Goal: Information Seeking & Learning: Find specific fact

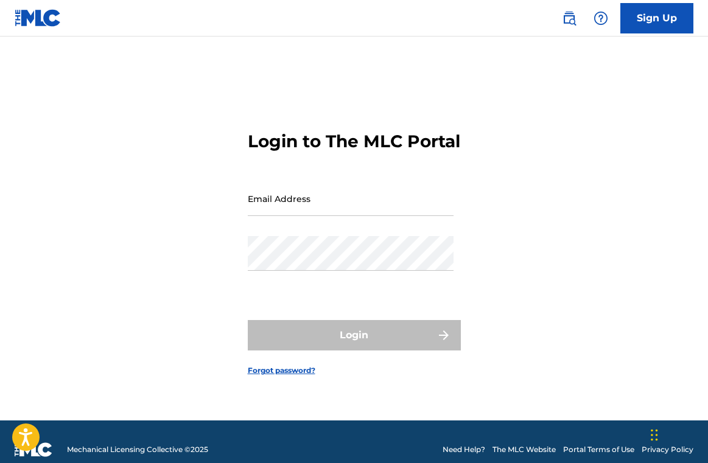
click at [364, 216] on input "Email Address" at bounding box center [351, 198] width 206 height 35
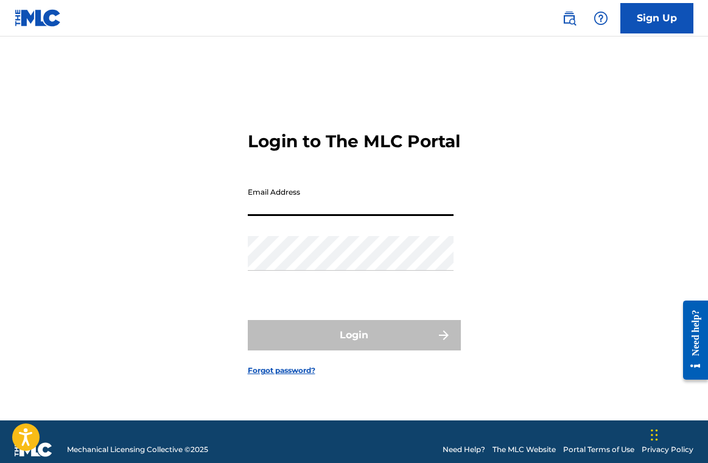
type input "[EMAIL_ADDRESS][DOMAIN_NAME]"
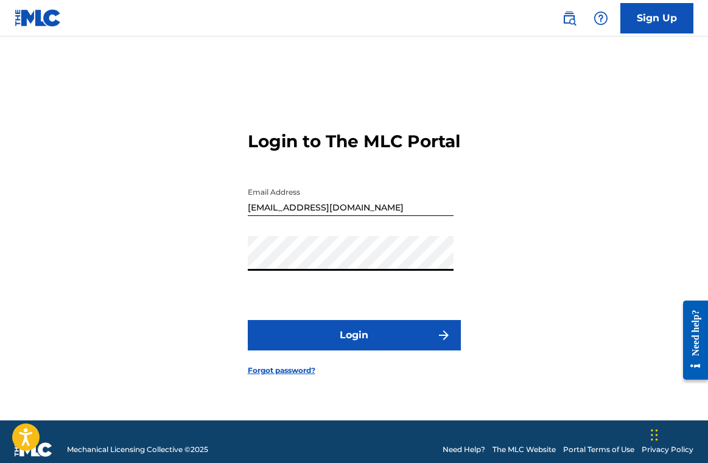
click at [349, 351] on button "Login" at bounding box center [354, 335] width 213 height 30
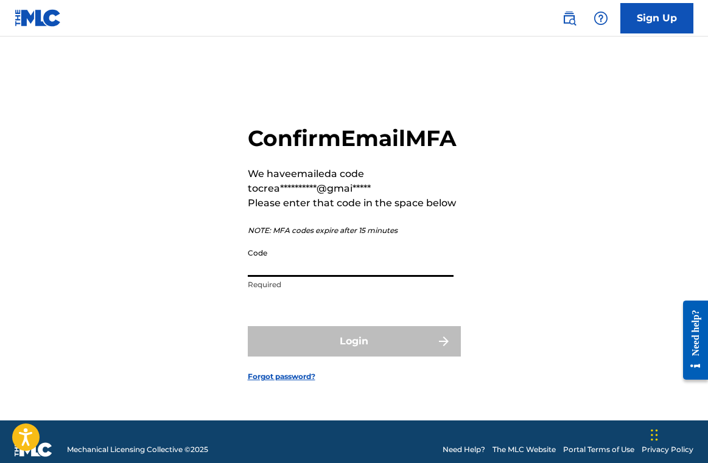
click at [310, 276] on input "Code" at bounding box center [351, 259] width 206 height 35
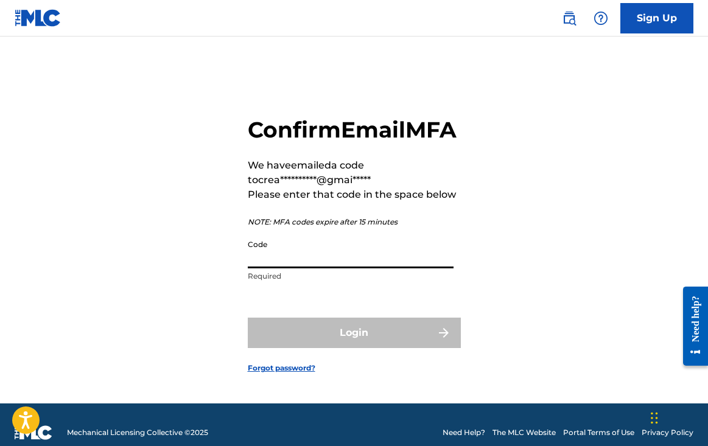
paste input "798566"
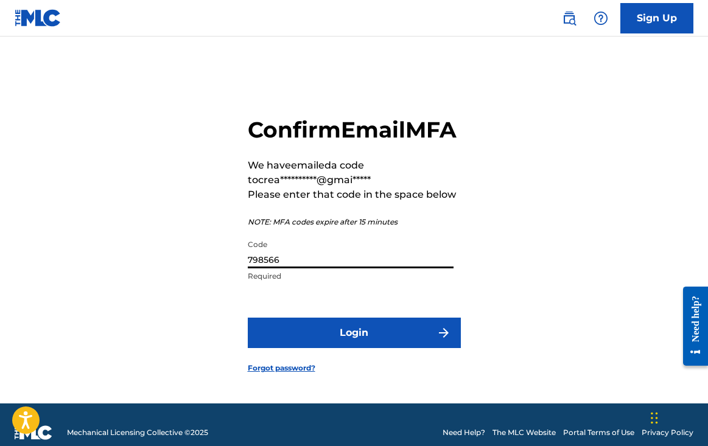
type input "798566"
click at [310, 344] on button "Login" at bounding box center [354, 333] width 213 height 30
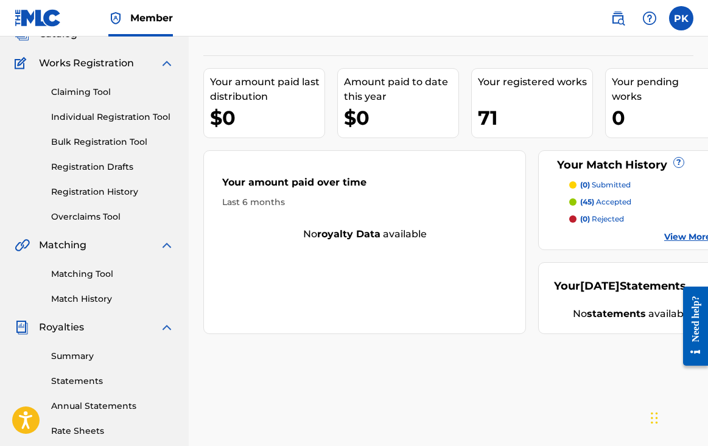
scroll to position [89, 0]
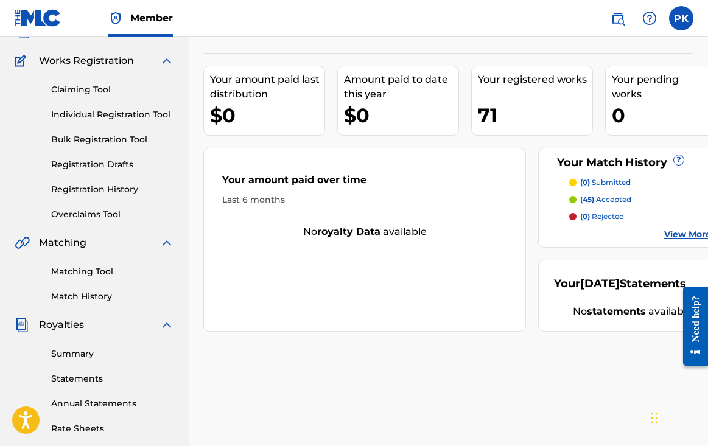
click at [75, 349] on link "Summary" at bounding box center [112, 354] width 123 height 13
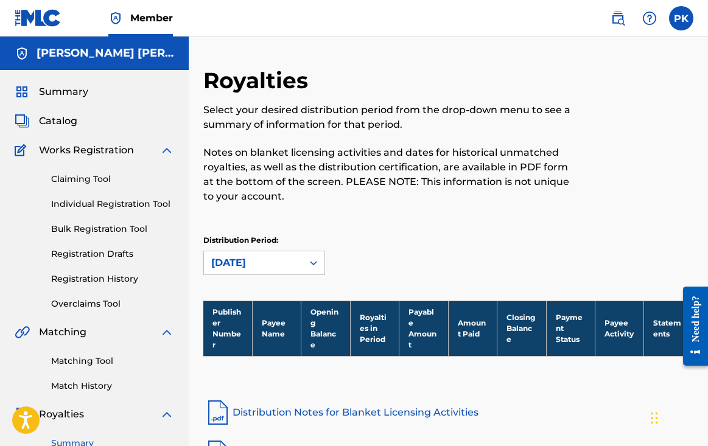
click at [52, 116] on span "Catalog" at bounding box center [58, 121] width 38 height 15
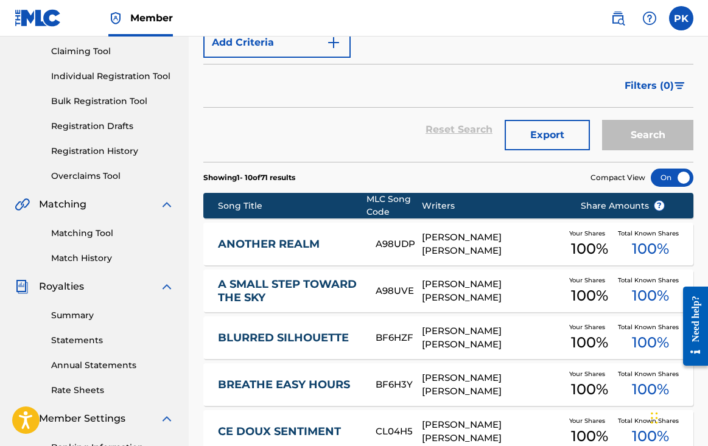
scroll to position [135, 0]
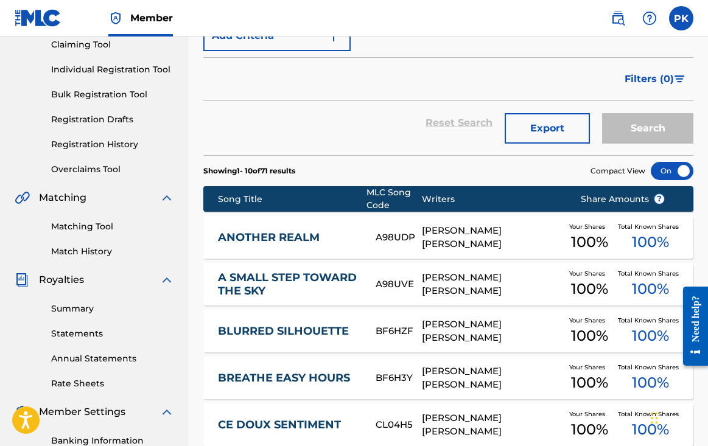
click at [279, 229] on div "ANOTHER REALM A98UDP [PERSON_NAME] [PERSON_NAME] Your Shares 100 % Total Known …" at bounding box center [448, 237] width 490 height 43
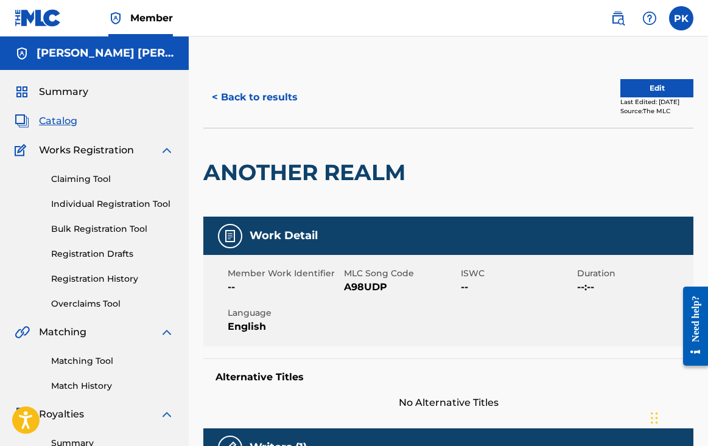
click at [615, 20] on img at bounding box center [618, 18] width 15 height 15
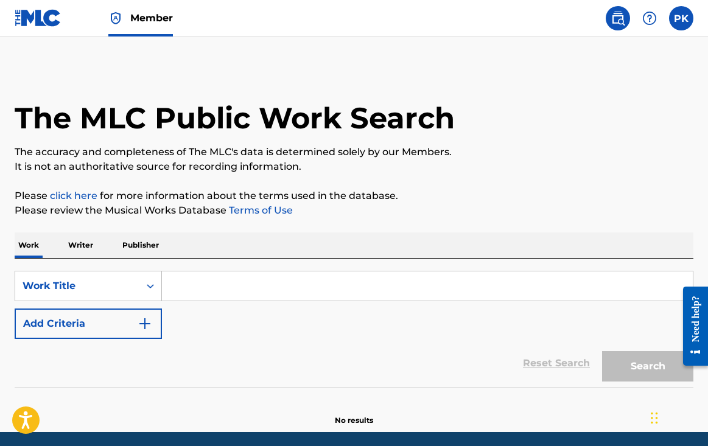
click at [82, 244] on p "Writer" at bounding box center [81, 246] width 32 height 26
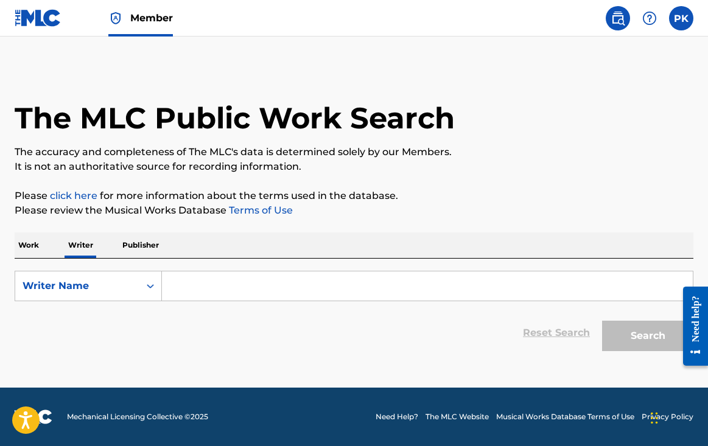
click at [213, 276] on input "Search Form" at bounding box center [427, 285] width 531 height 29
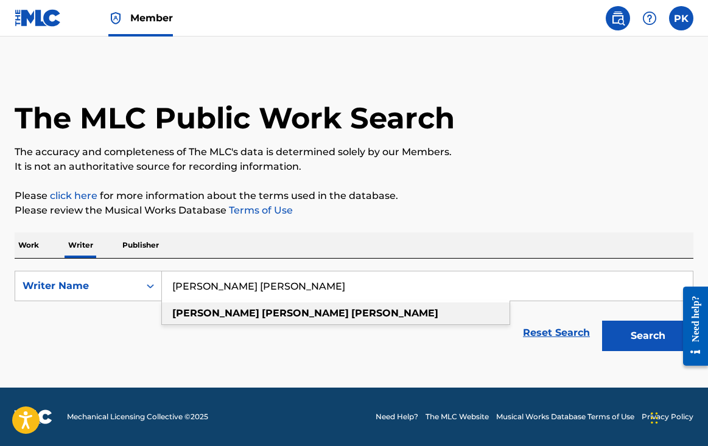
drag, startPoint x: 251, startPoint y: 313, endPoint x: 284, endPoint y: 313, distance: 33.5
click at [284, 313] on div "[PERSON_NAME] [PERSON_NAME]" at bounding box center [336, 314] width 348 height 22
type input "[PERSON_NAME] [PERSON_NAME]"
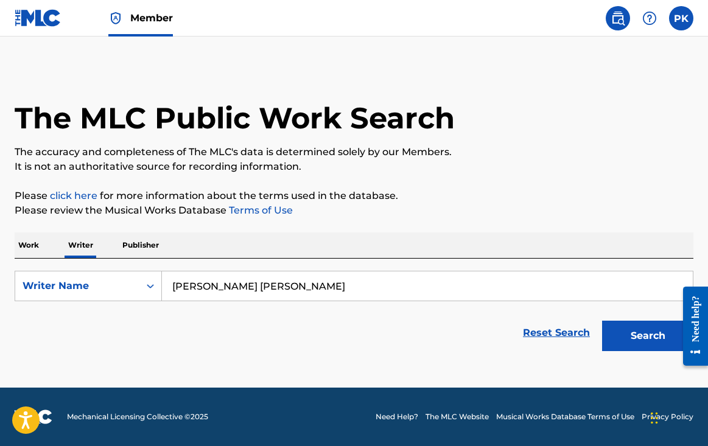
click at [633, 346] on button "Search" at bounding box center [647, 336] width 91 height 30
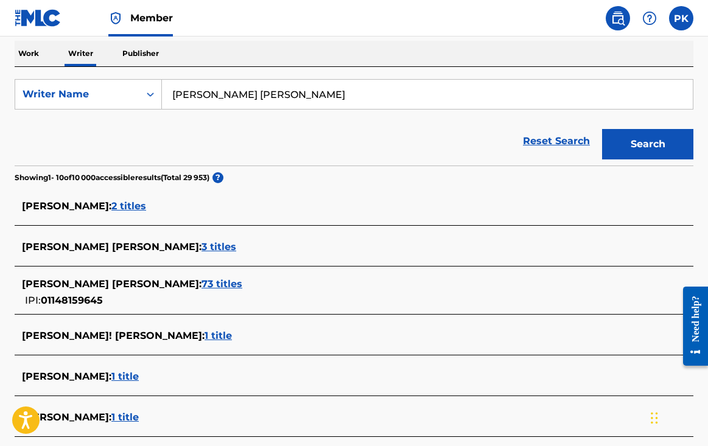
scroll to position [191, 0]
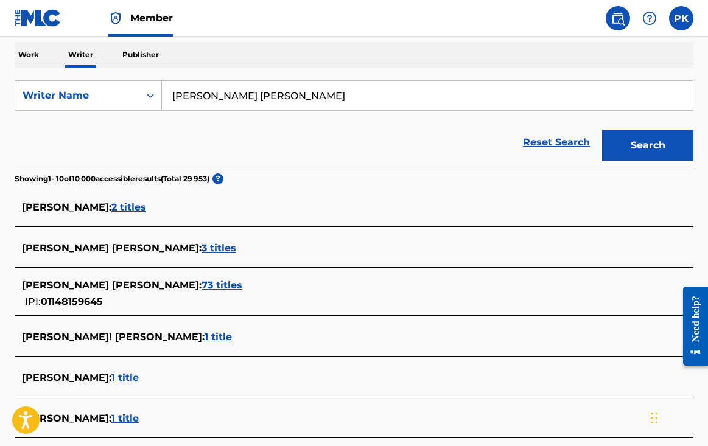
click at [146, 212] on span "2 titles" at bounding box center [128, 207] width 35 height 12
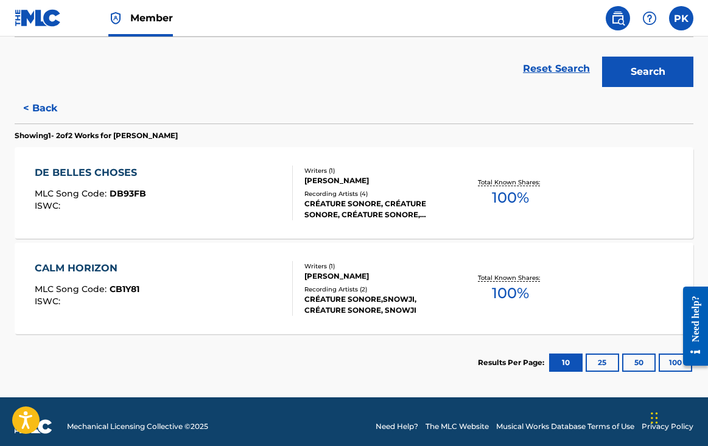
scroll to position [268, 0]
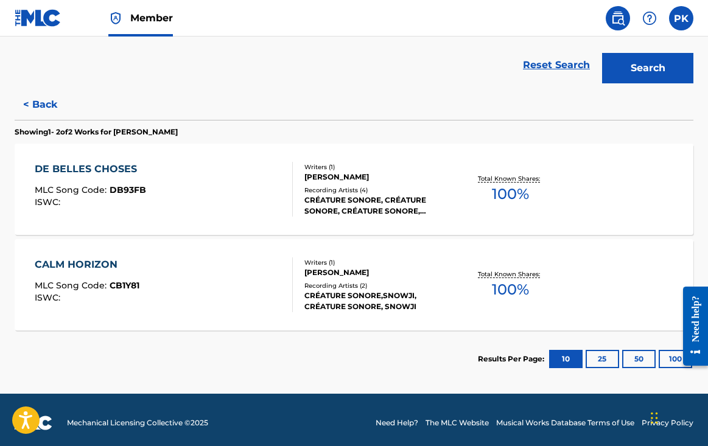
click at [213, 203] on div "DE BELLES CHOSES MLC Song Code : DB93FB ISWC :" at bounding box center [164, 189] width 258 height 55
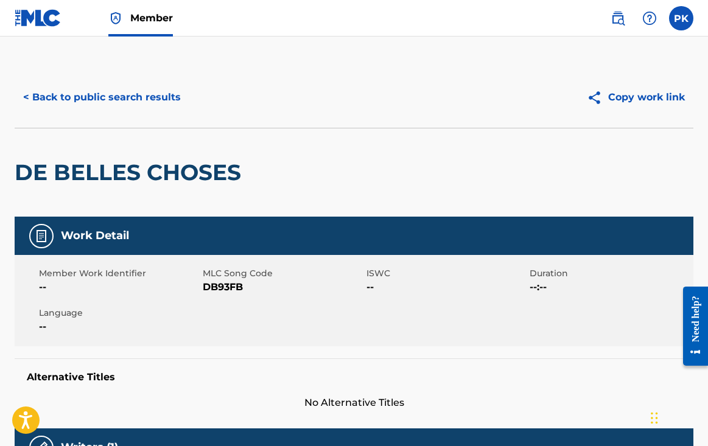
click at [95, 96] on button "< Back to public search results" at bounding box center [102, 97] width 175 height 30
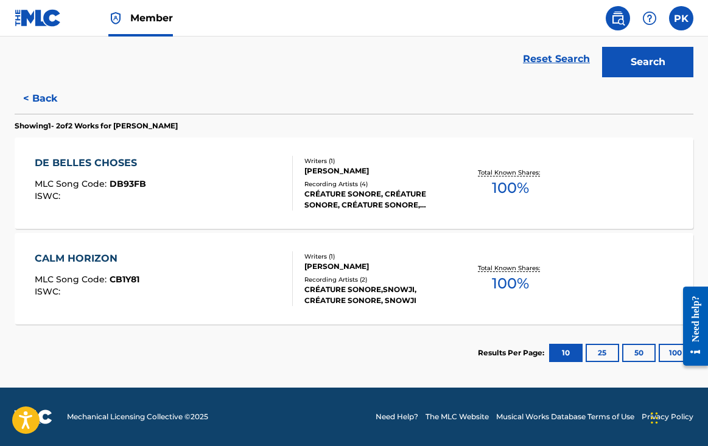
scroll to position [274, 0]
click at [47, 93] on button "< Back" at bounding box center [51, 98] width 73 height 30
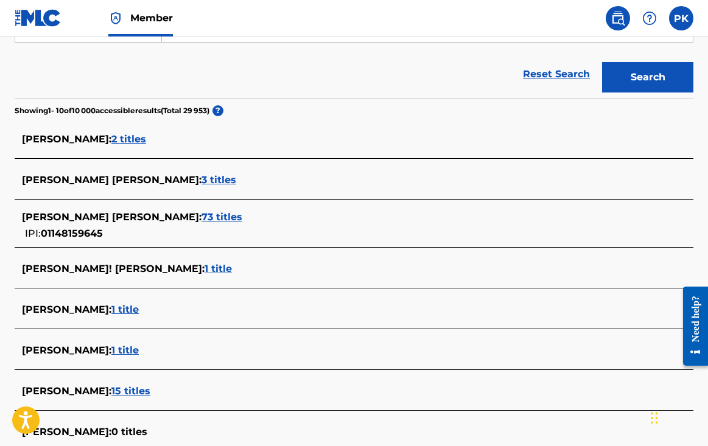
scroll to position [253, 0]
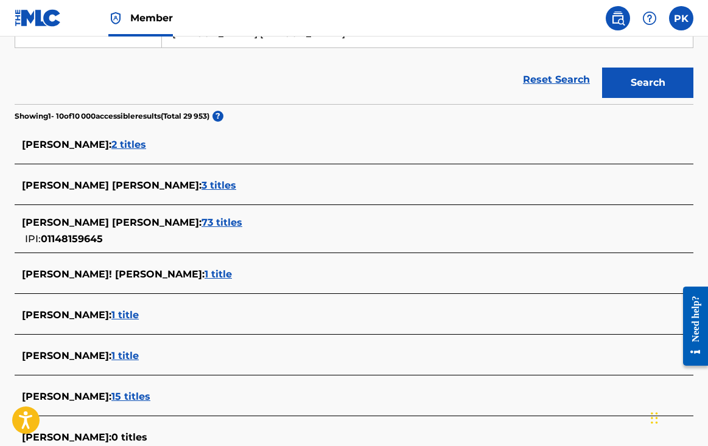
click at [201, 219] on span "73 titles" at bounding box center [221, 223] width 41 height 12
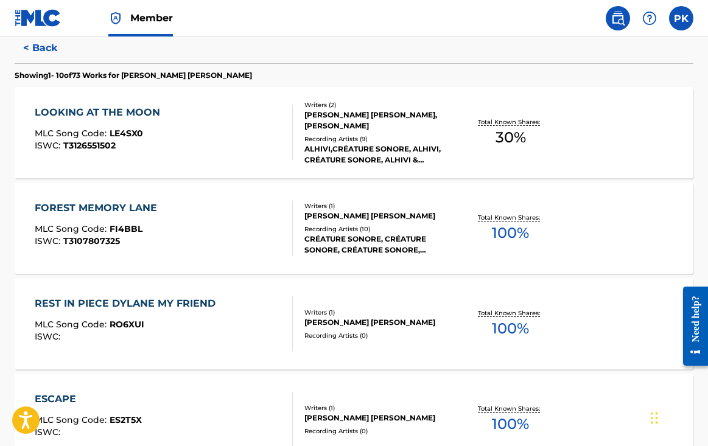
scroll to position [321, 0]
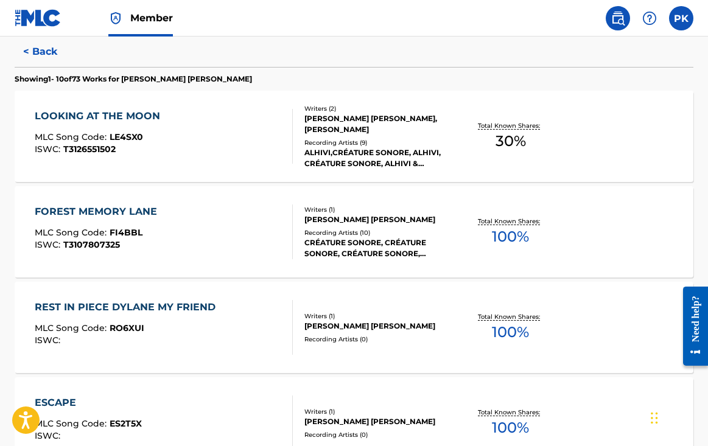
click at [110, 219] on div "FOREST MEMORY LANE" at bounding box center [99, 212] width 128 height 15
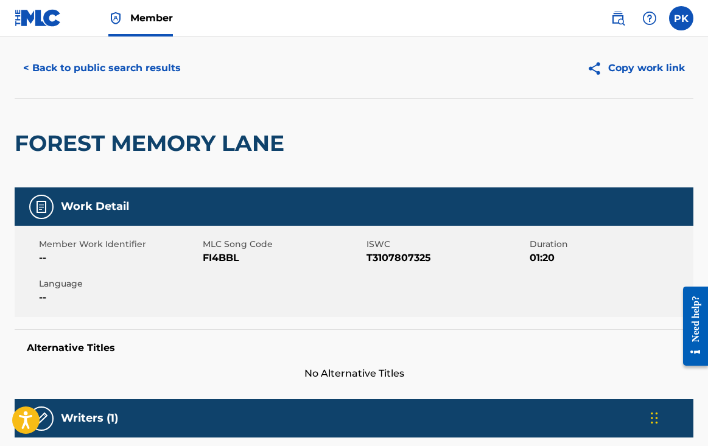
scroll to position [29, 0]
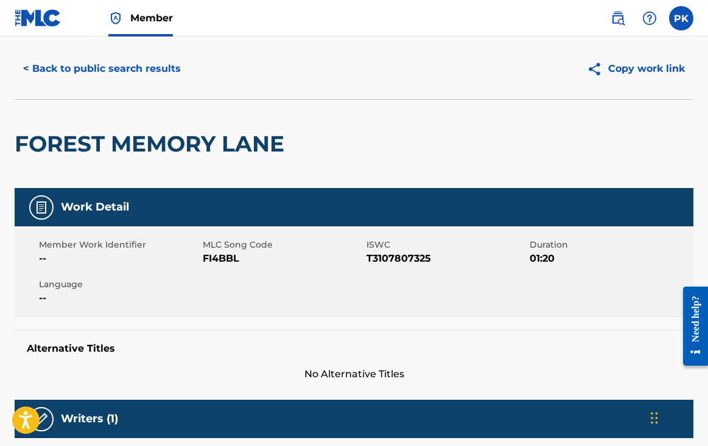
click at [76, 81] on button "< Back to public search results" at bounding box center [102, 69] width 175 height 30
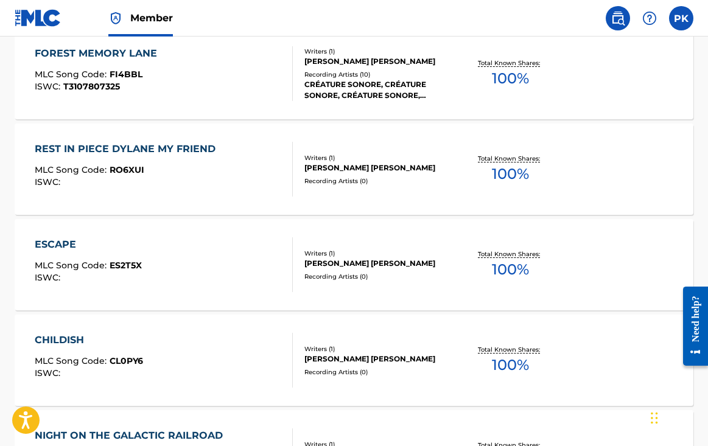
scroll to position [481, 0]
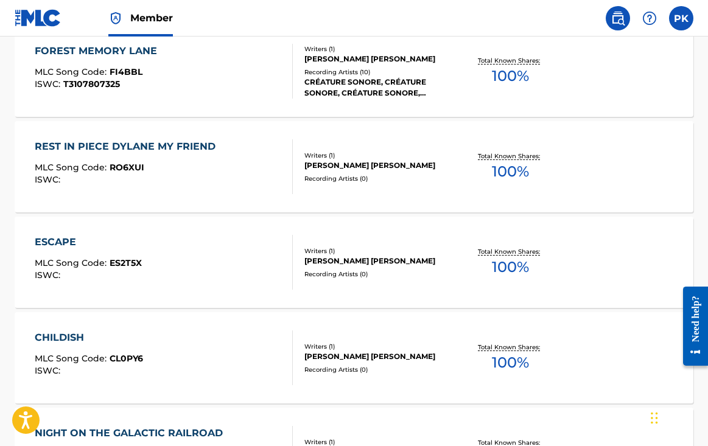
click at [149, 183] on div "ISWC :" at bounding box center [128, 179] width 187 height 9
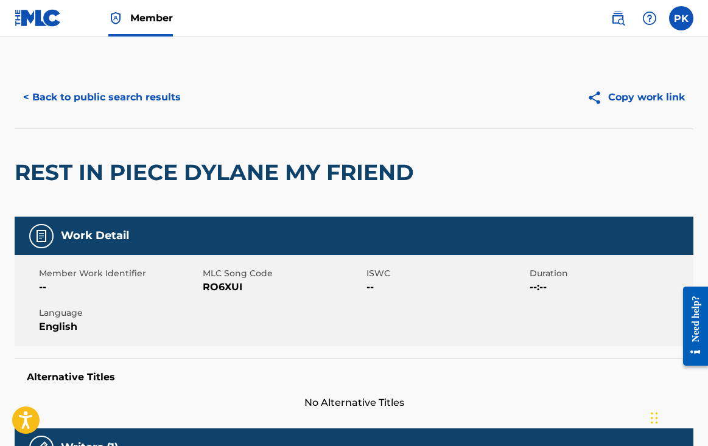
click at [63, 90] on button "< Back to public search results" at bounding box center [102, 97] width 175 height 30
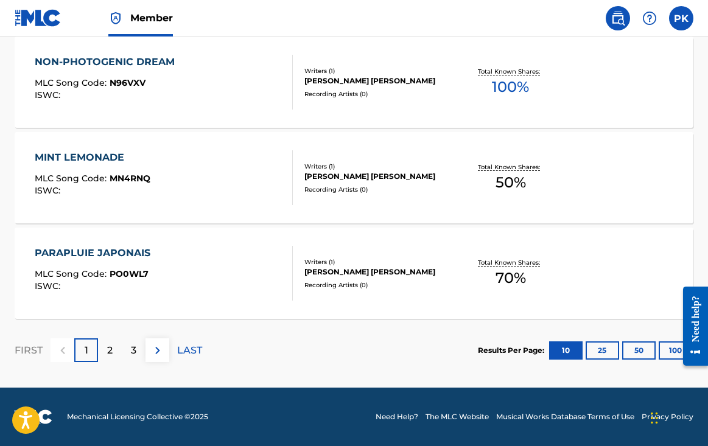
click at [665, 354] on button "100" at bounding box center [675, 350] width 33 height 18
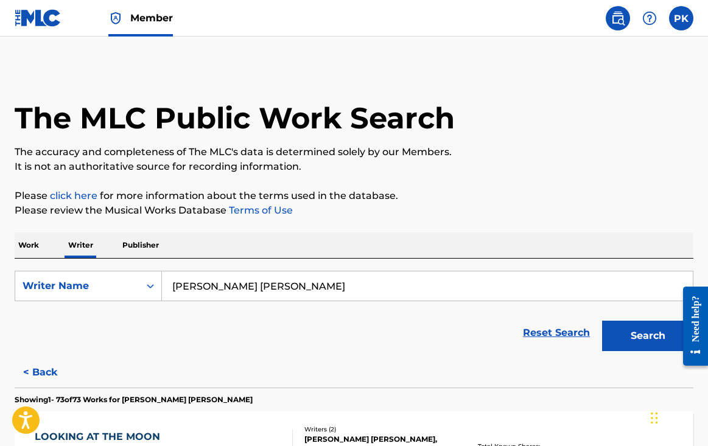
click at [50, 367] on button "< Back" at bounding box center [51, 372] width 73 height 30
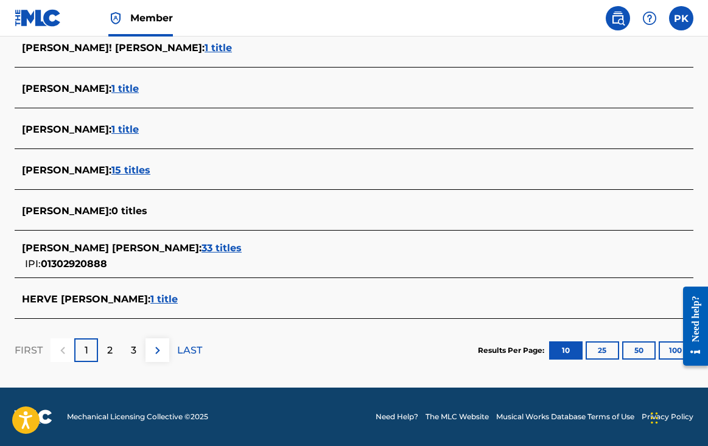
scroll to position [480, 0]
click at [201, 252] on span "33 titles" at bounding box center [221, 248] width 40 height 12
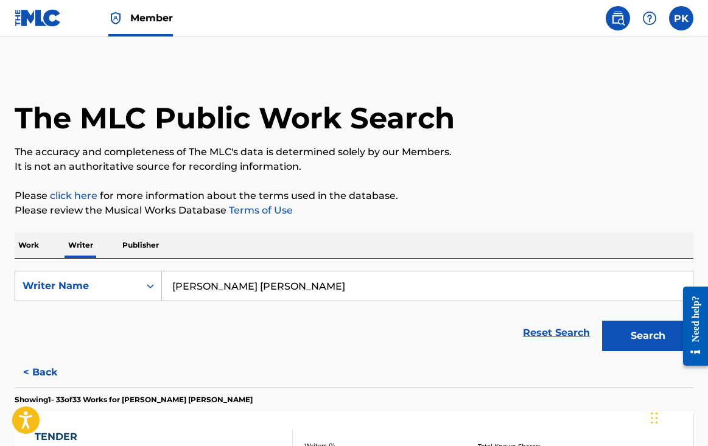
scroll to position [-1, 0]
